Goal: Find contact information: Find contact information

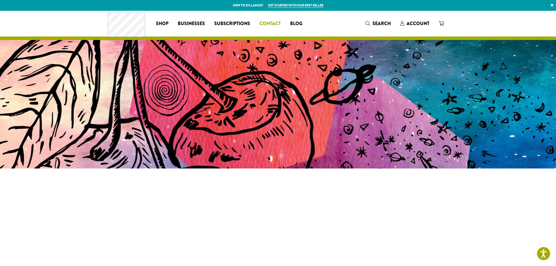
click at [275, 25] on span "Contact" at bounding box center [270, 23] width 21 height 7
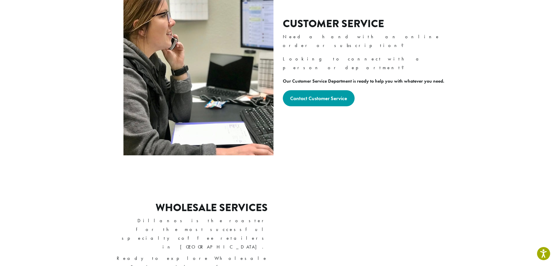
scroll to position [234, 0]
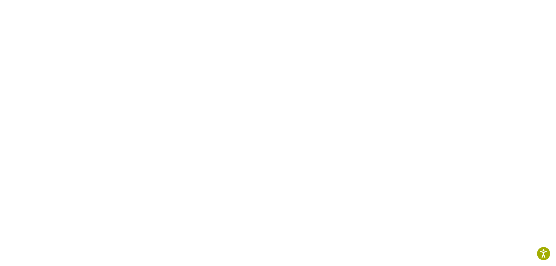
scroll to position [363, 0]
